Goal: Transaction & Acquisition: Purchase product/service

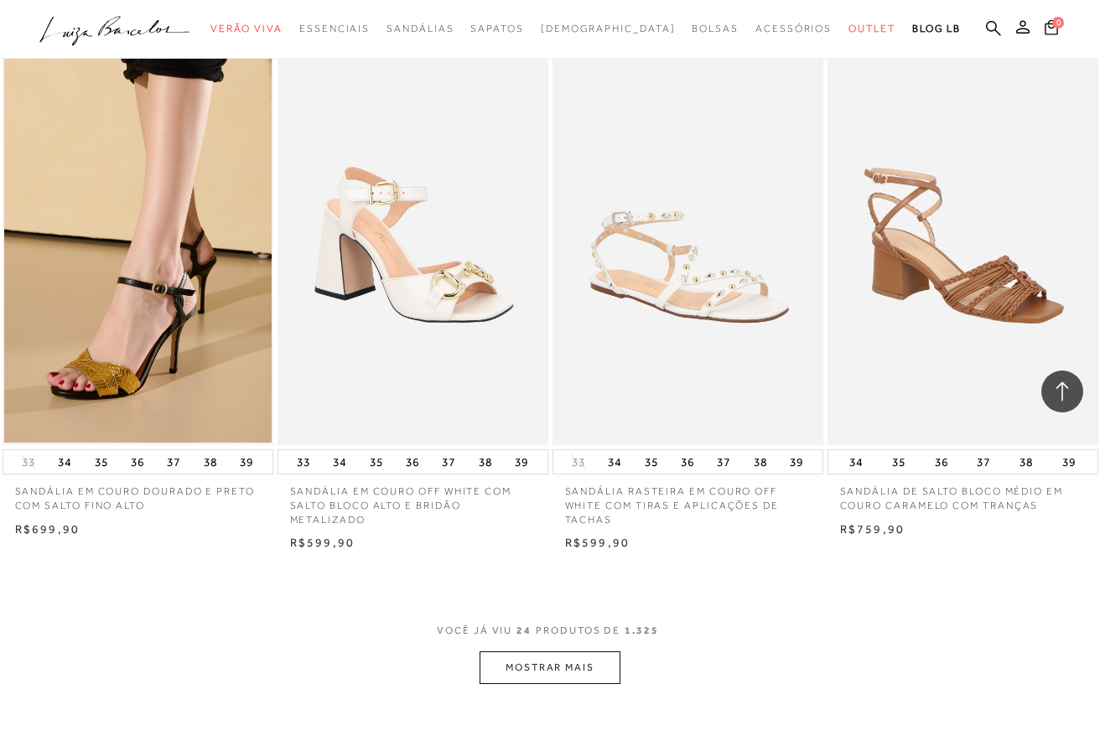
click at [514, 671] on button "MOSTRAR MAIS" at bounding box center [549, 667] width 141 height 33
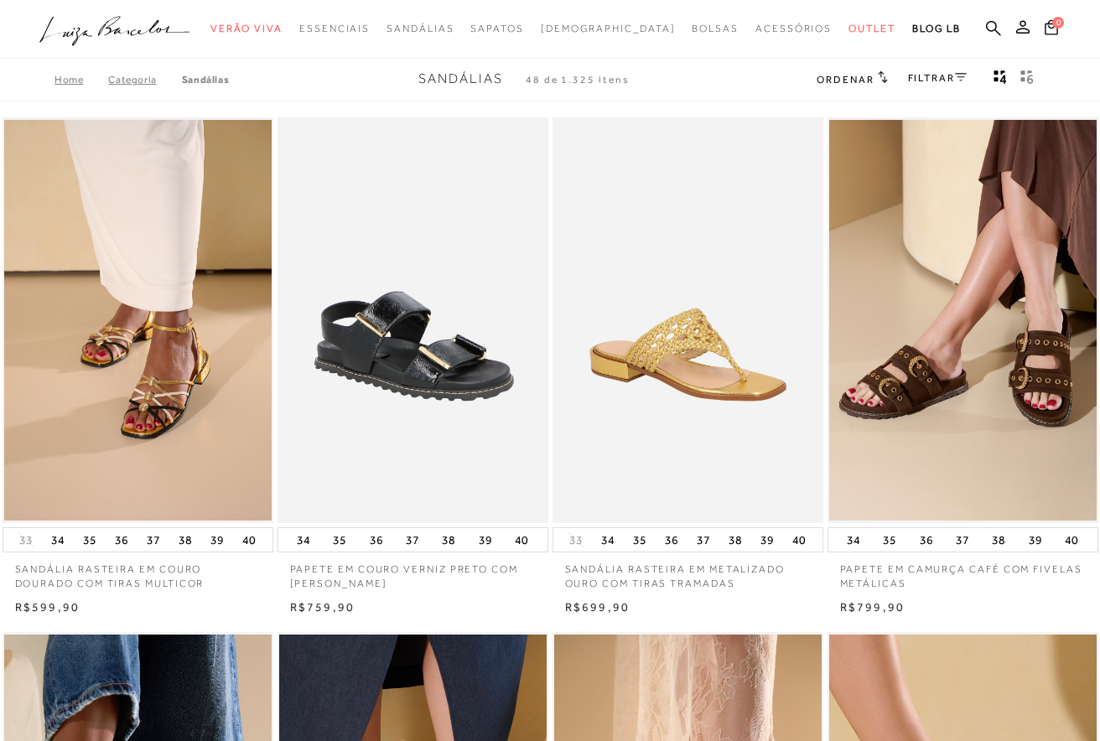
click at [943, 75] on link "FILTRAR" at bounding box center [937, 78] width 59 height 12
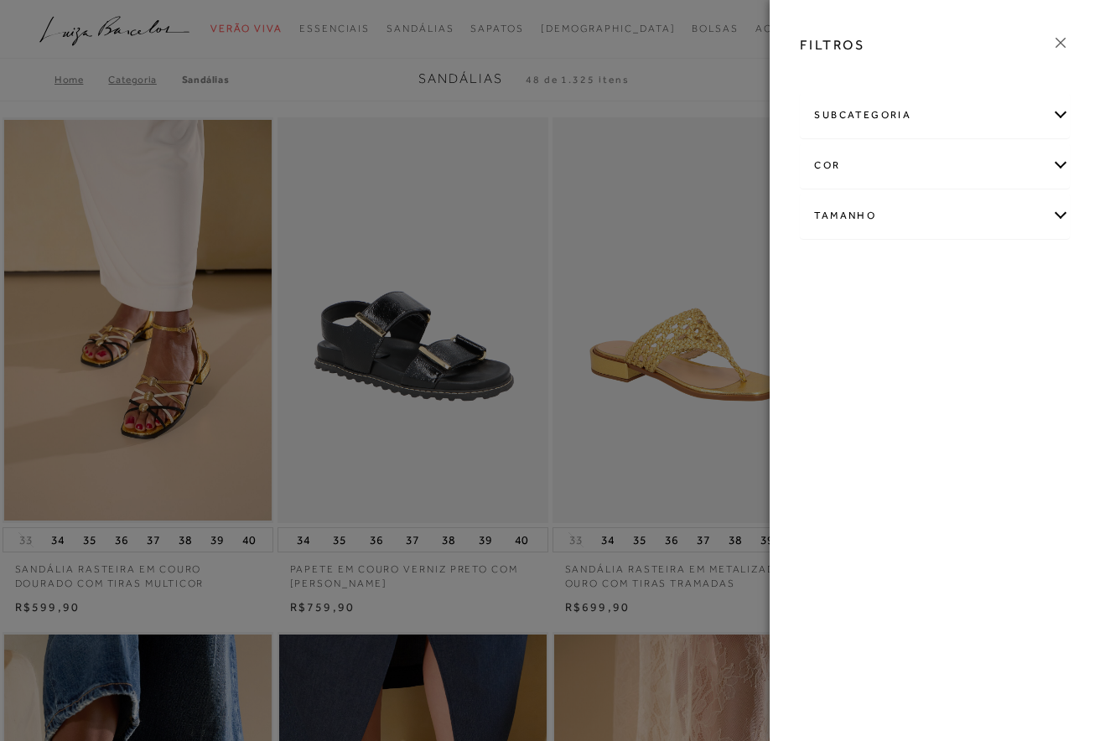
click at [906, 122] on div "subcategoria" at bounding box center [934, 115] width 268 height 44
click at [865, 156] on span "Salto" at bounding box center [869, 160] width 24 height 13
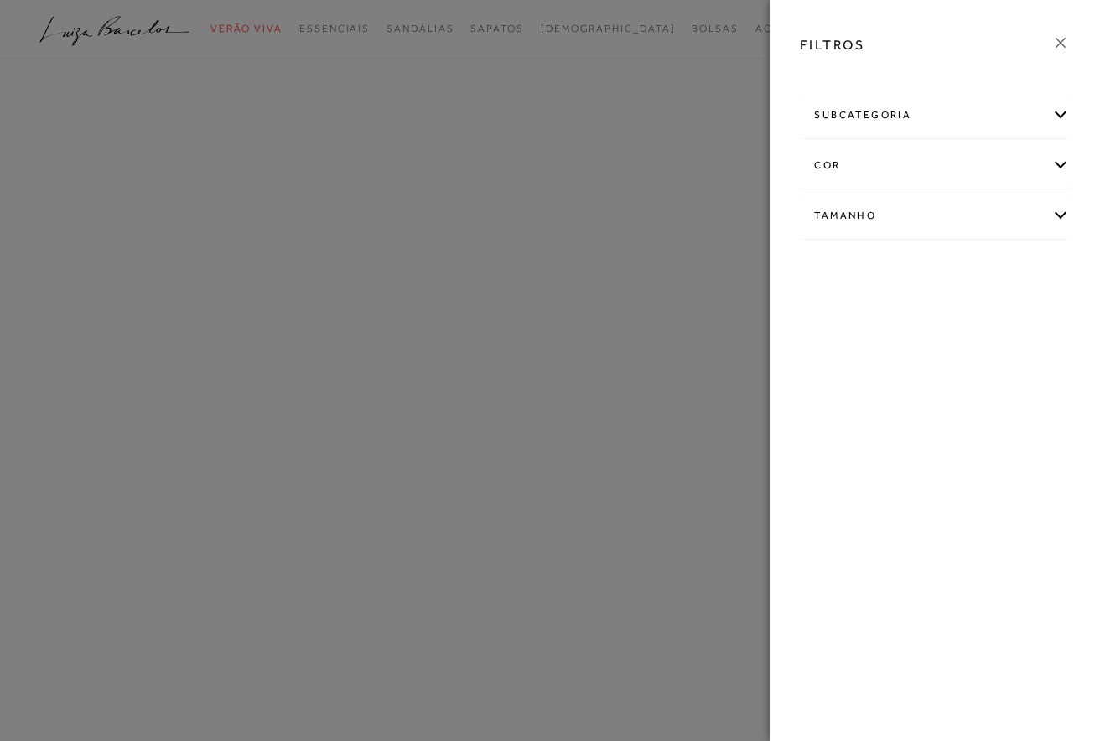
click at [838, 161] on div "cor" at bounding box center [934, 165] width 268 height 44
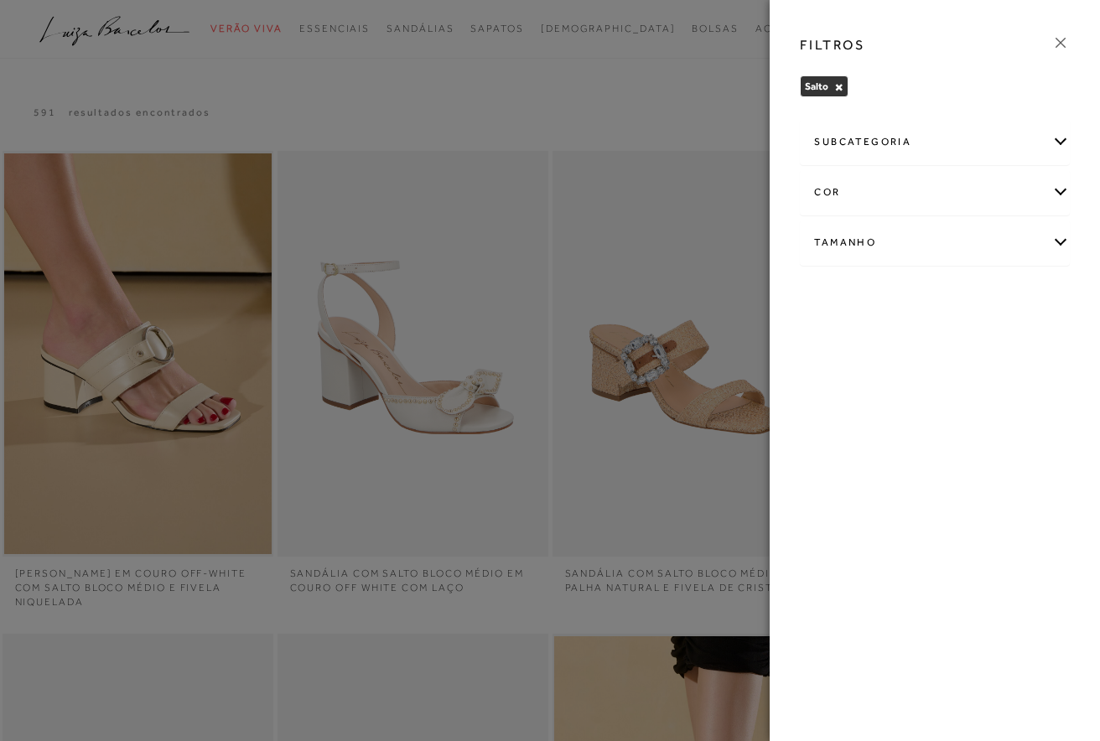
click at [697, 141] on div at bounding box center [550, 370] width 1100 height 741
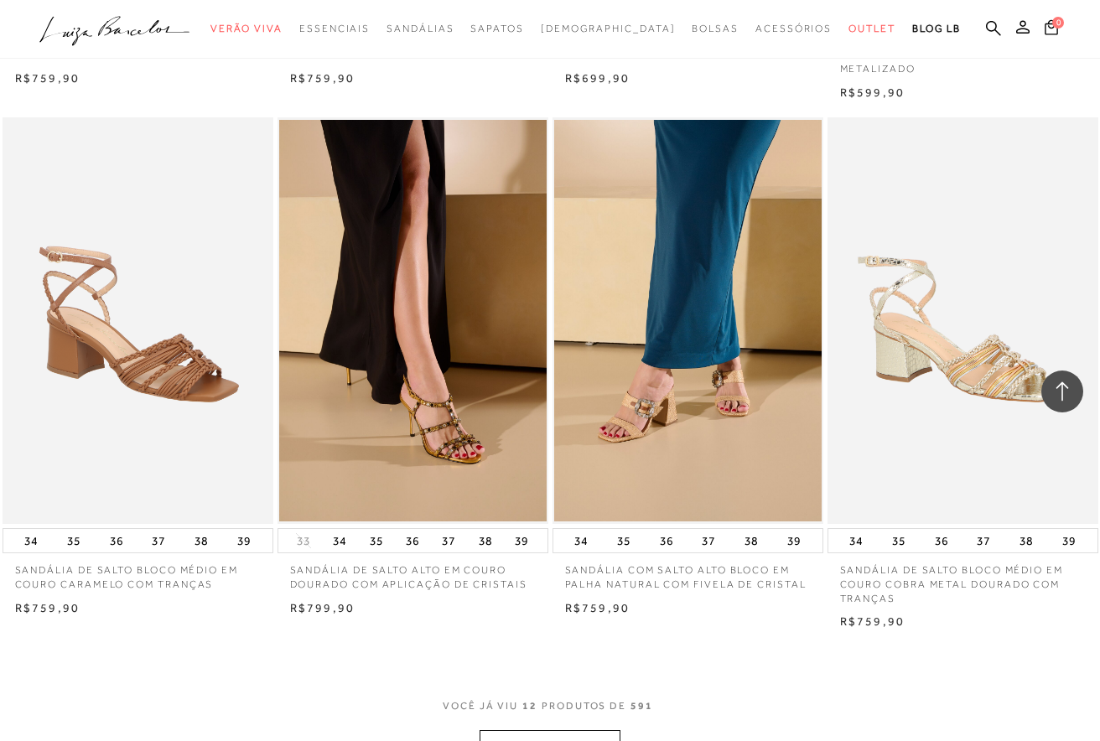
scroll to position [1425, 0]
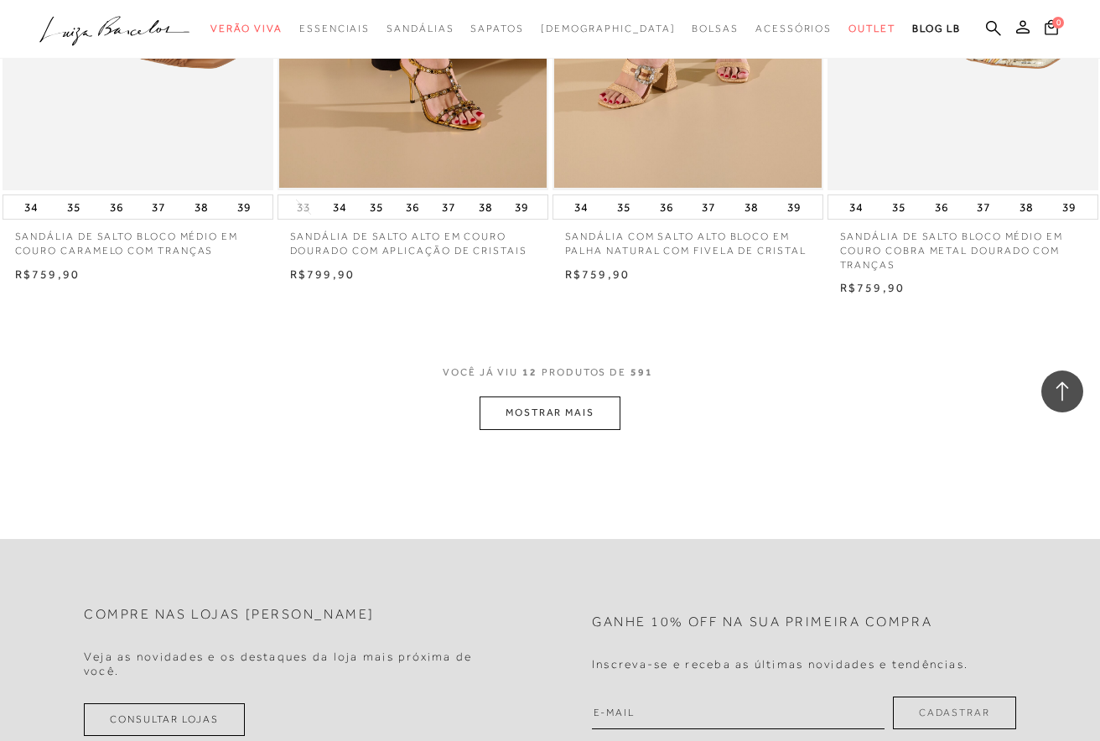
click at [535, 415] on button "MOSTRAR MAIS" at bounding box center [549, 412] width 141 height 33
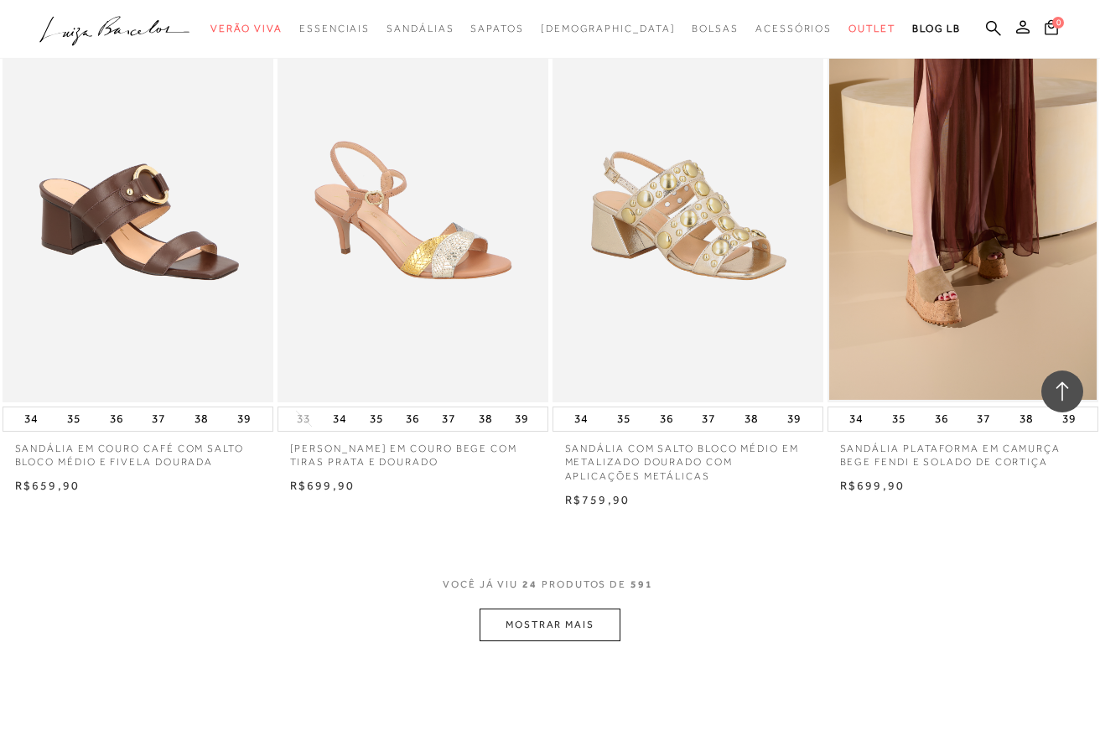
scroll to position [2795, 0]
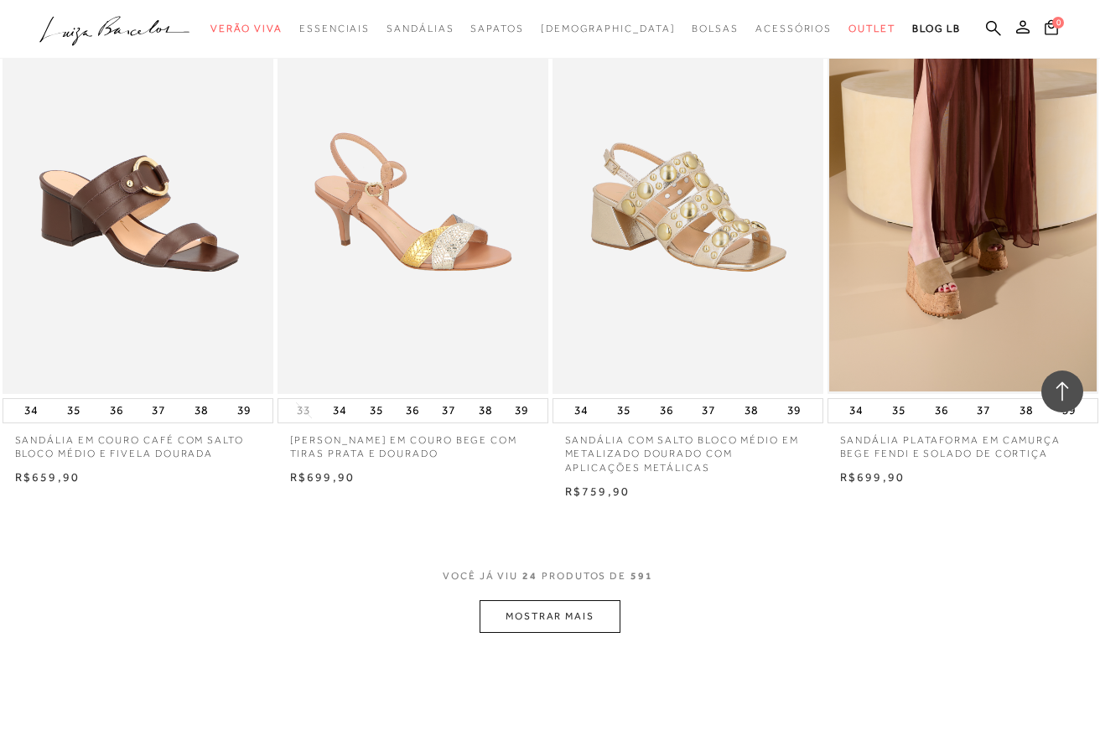
click at [593, 613] on button "MOSTRAR MAIS" at bounding box center [549, 616] width 141 height 33
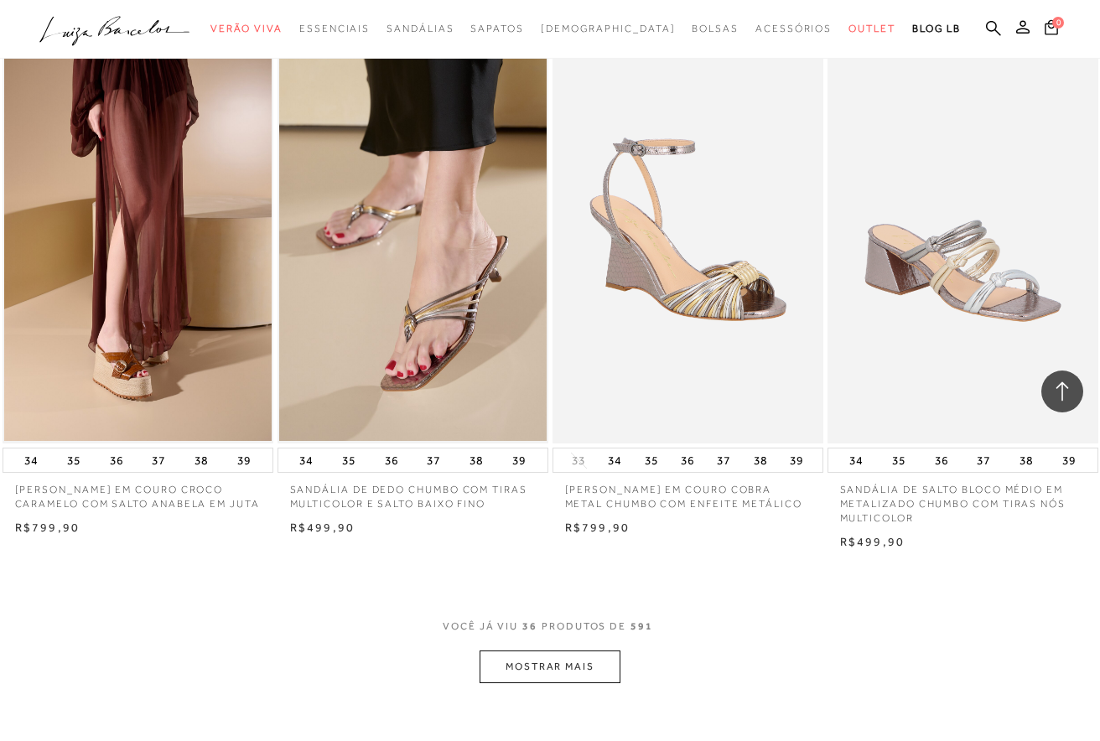
scroll to position [4565, 0]
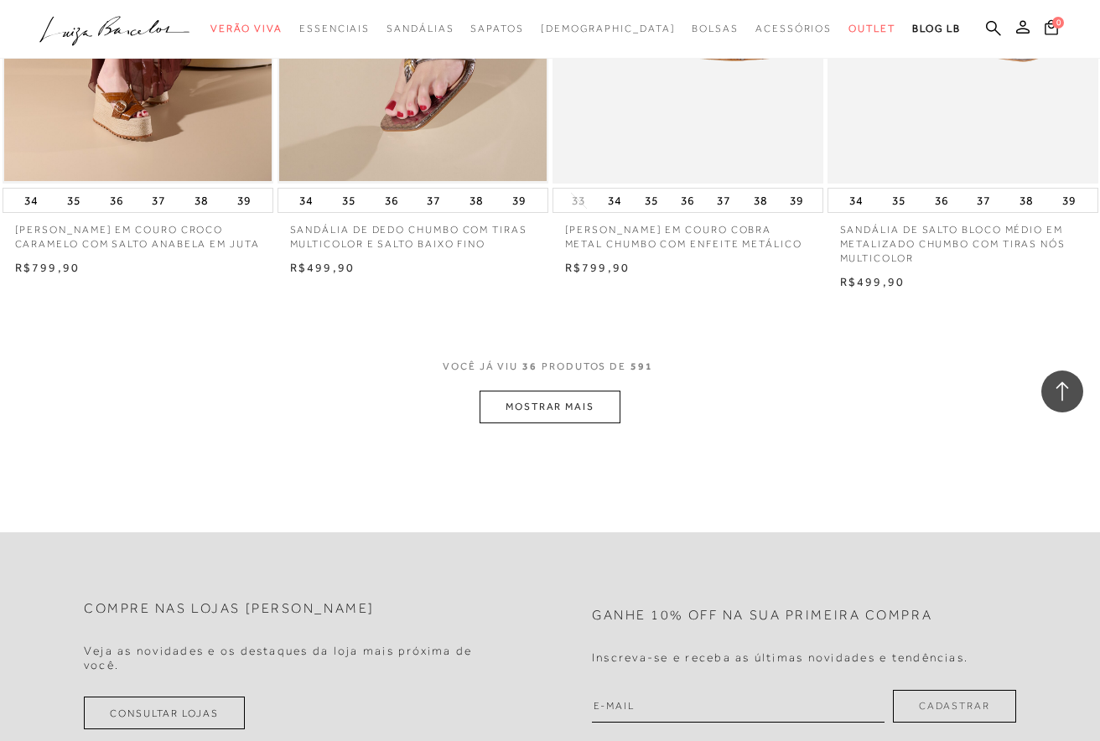
click at [547, 404] on button "MOSTRAR MAIS" at bounding box center [549, 407] width 141 height 33
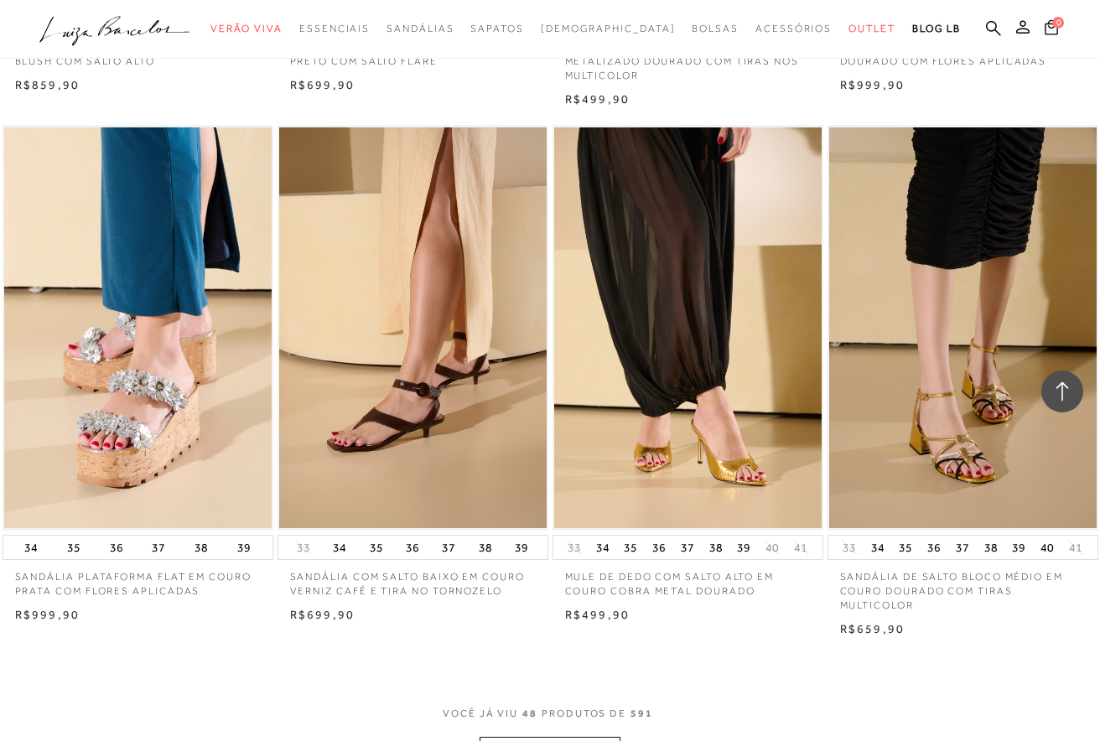
scroll to position [5998, 0]
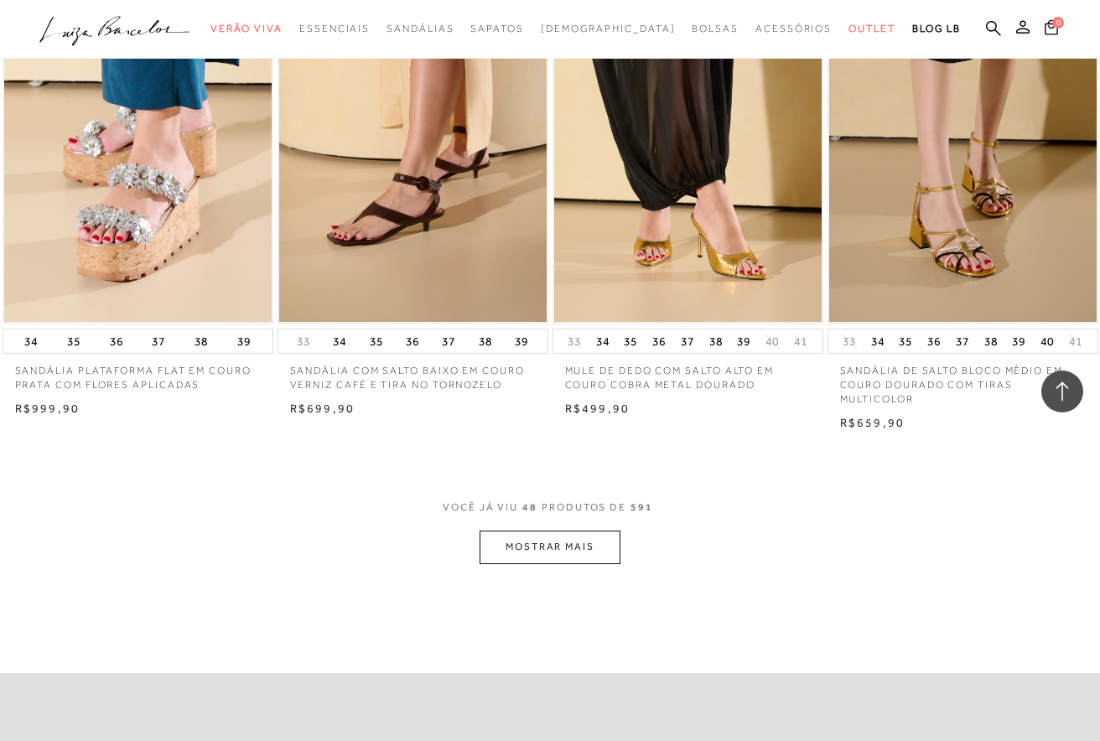
click at [577, 543] on button "MOSTRAR MAIS" at bounding box center [549, 547] width 141 height 33
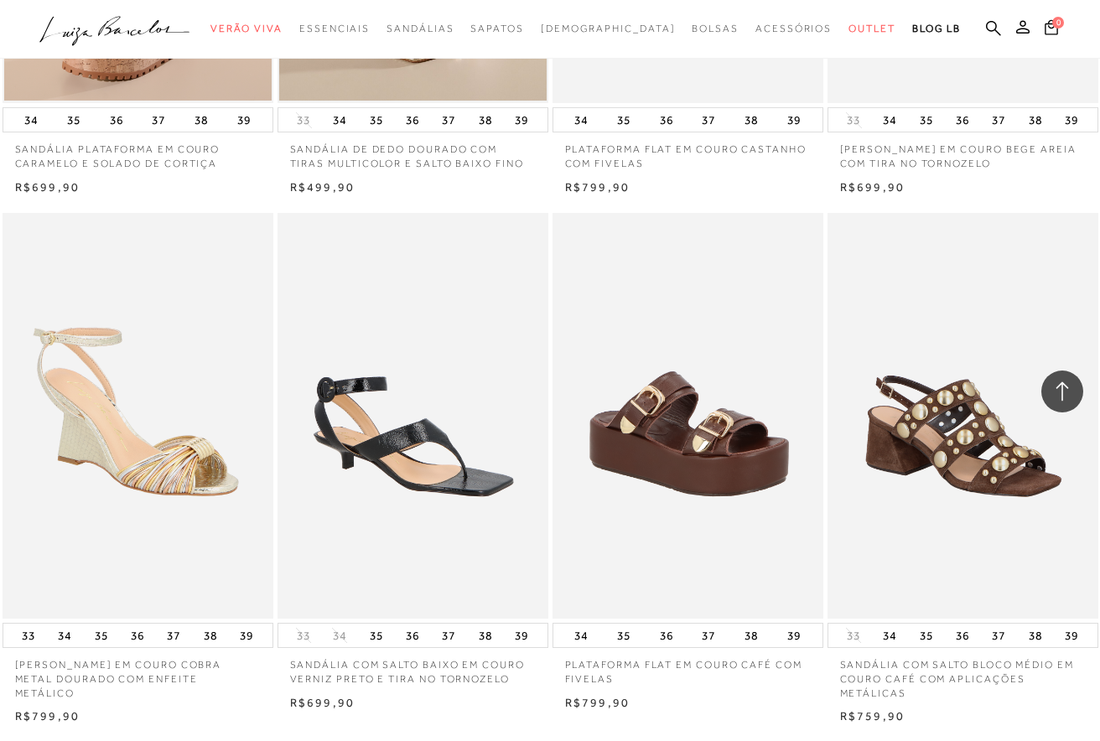
scroll to position [7423, 0]
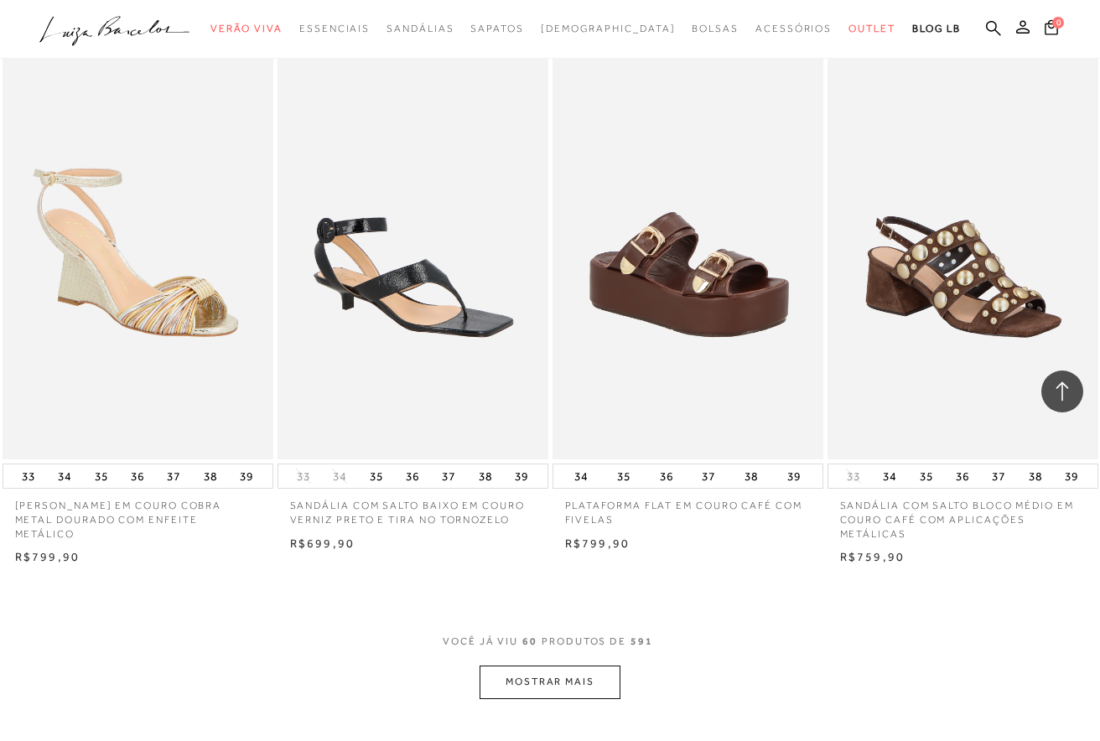
click at [519, 691] on button "MOSTRAR MAIS" at bounding box center [549, 682] width 141 height 33
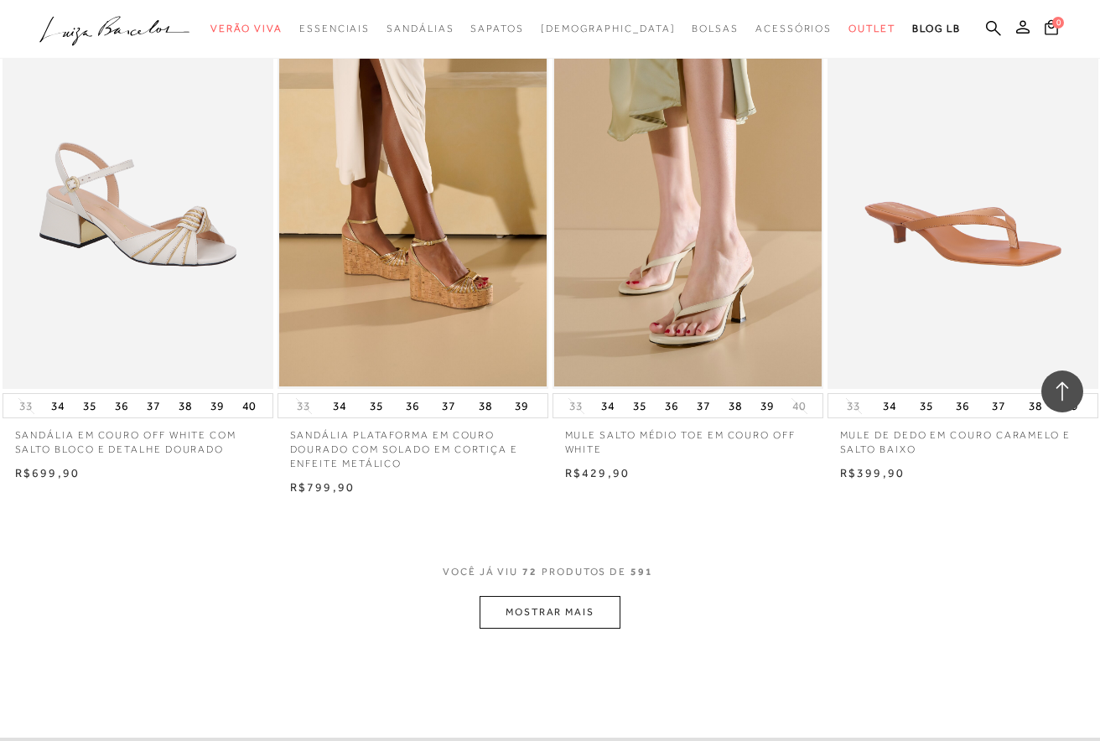
scroll to position [9099, 0]
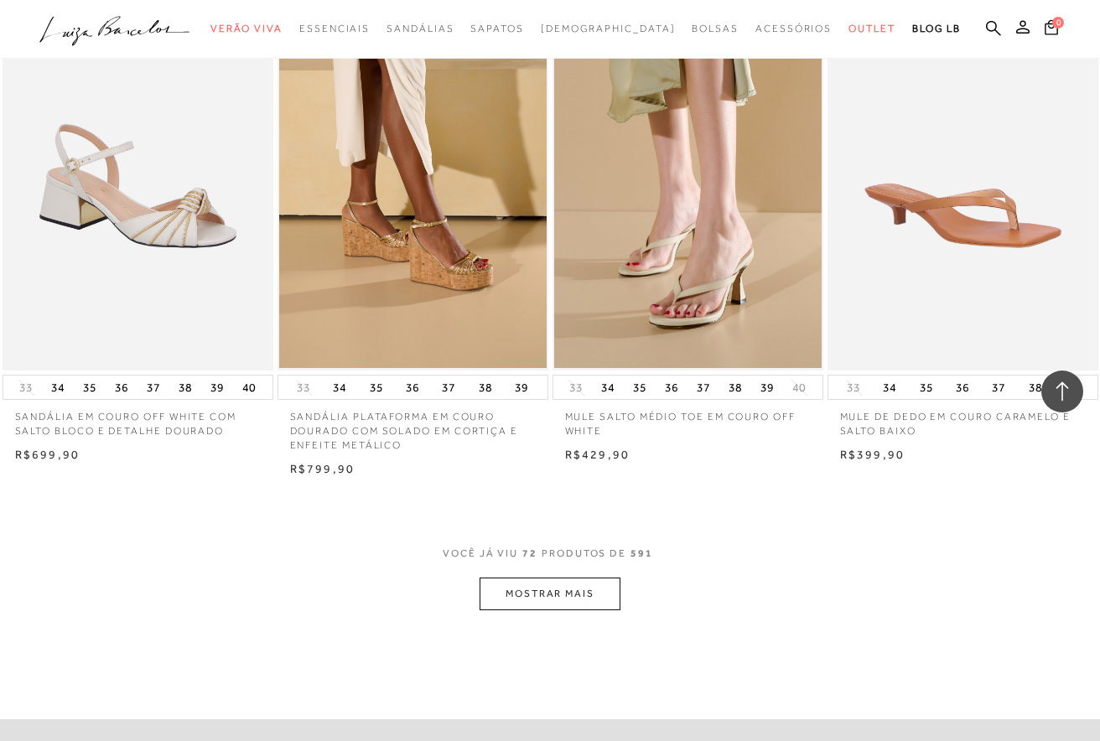
click at [524, 584] on button "MOSTRAR MAIS" at bounding box center [549, 594] width 141 height 33
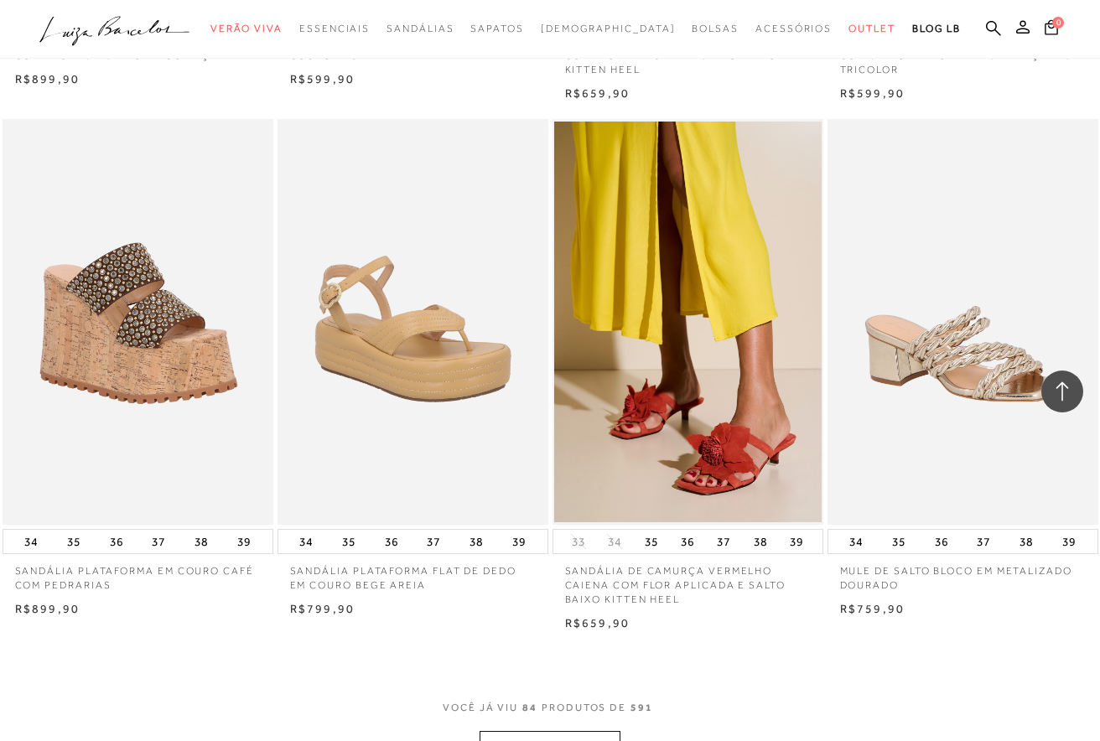
scroll to position [10860, 0]
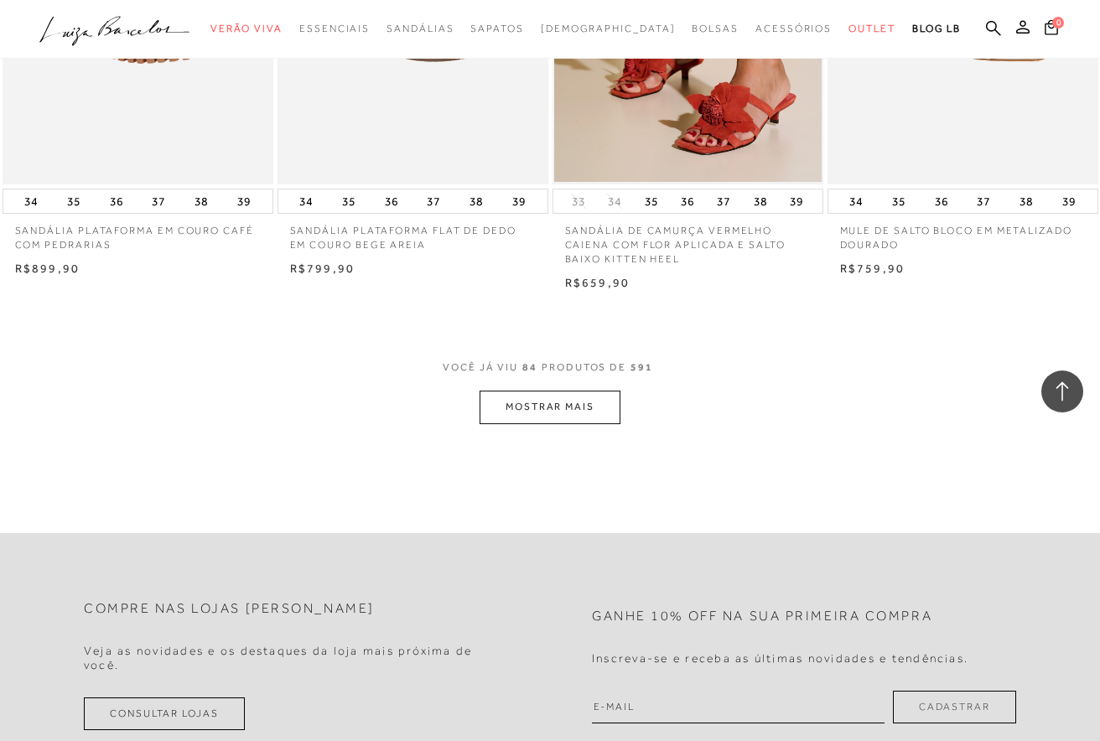
click at [583, 412] on button "MOSTRAR MAIS" at bounding box center [549, 407] width 141 height 33
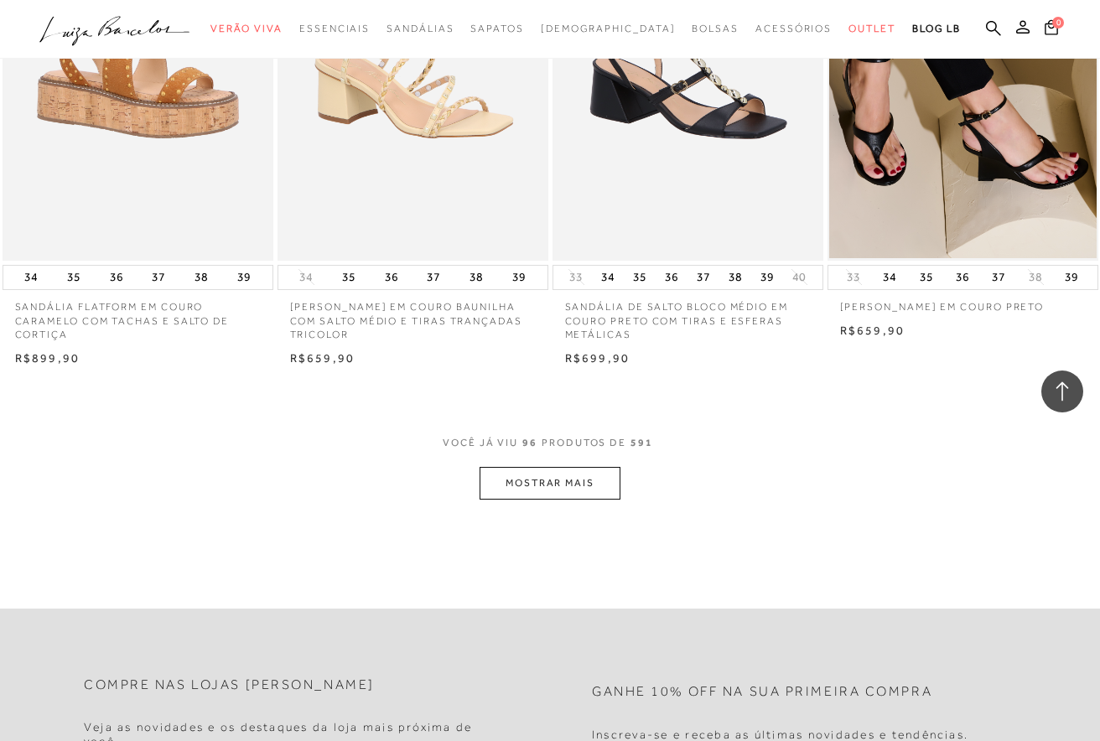
scroll to position [12368, 0]
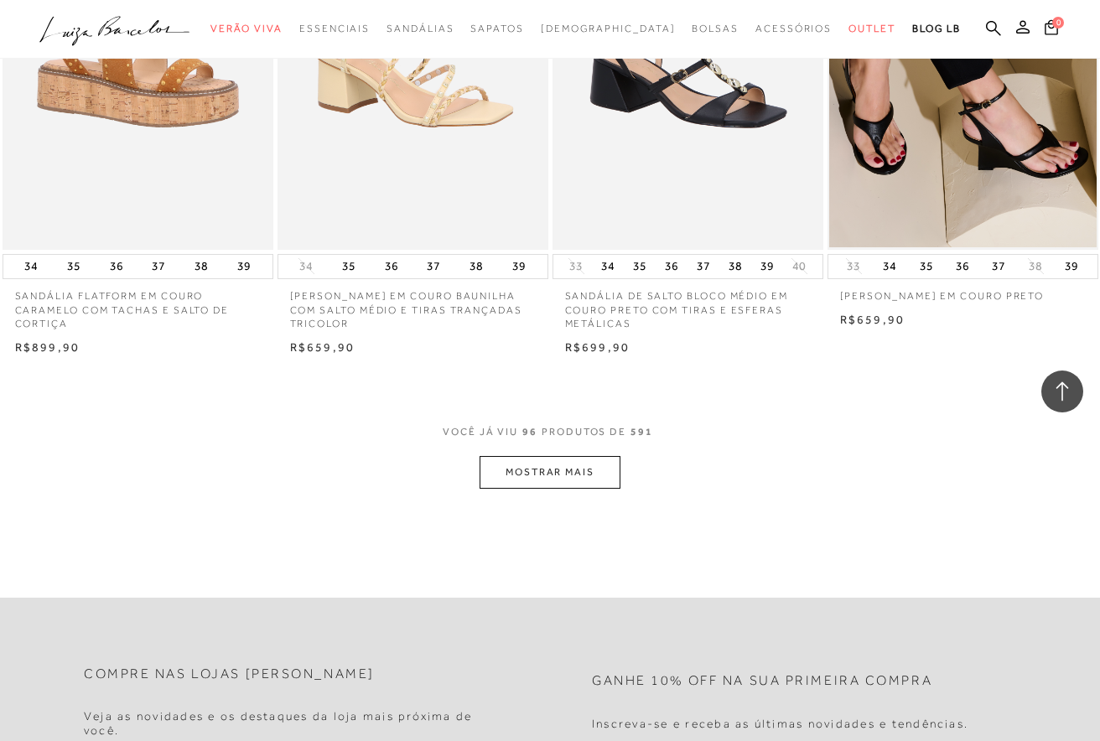
click at [572, 481] on button "MOSTRAR MAIS" at bounding box center [549, 472] width 141 height 33
